Goal: Find specific page/section: Find specific page/section

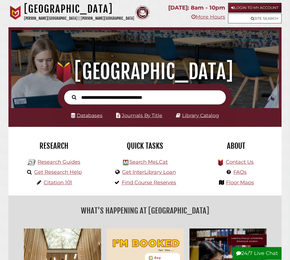
scroll to position [88, 265]
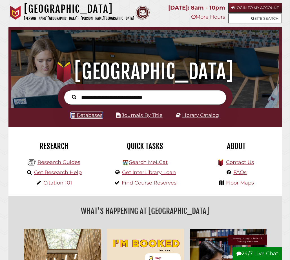
click at [96, 115] on link "Databases" at bounding box center [87, 115] width 32 height 6
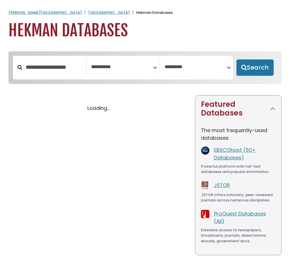
select select "Database Subject Filter"
select select "Database Vendors Filter"
select select "Database Subject Filter"
select select "Database Vendors Filter"
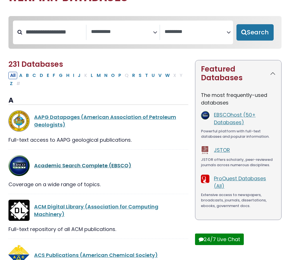
scroll to position [34, 0]
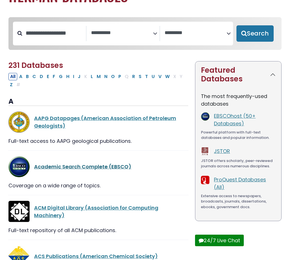
click at [65, 167] on link "Academic Search Complete (EBSCO)" at bounding box center [82, 166] width 97 height 7
